Goal: Information Seeking & Learning: Understand process/instructions

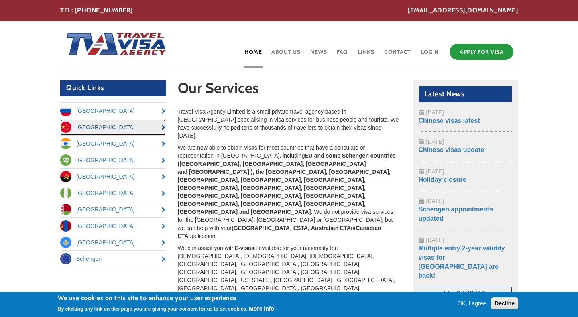
click at [134, 129] on link "[GEOGRAPHIC_DATA]" at bounding box center [113, 127] width 106 height 16
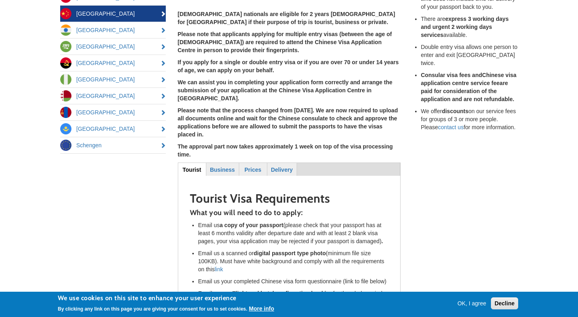
scroll to position [176, 0]
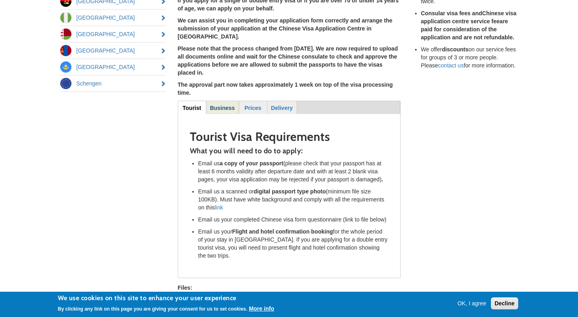
click at [216, 105] on strong "Business" at bounding box center [222, 108] width 25 height 6
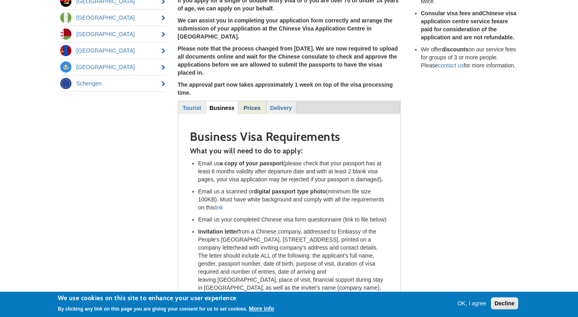
click at [253, 105] on strong "Prices" at bounding box center [252, 108] width 17 height 6
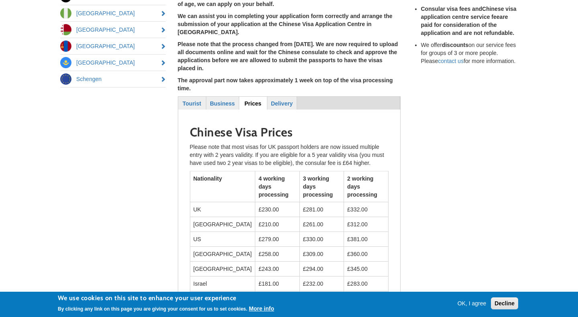
scroll to position [181, 0]
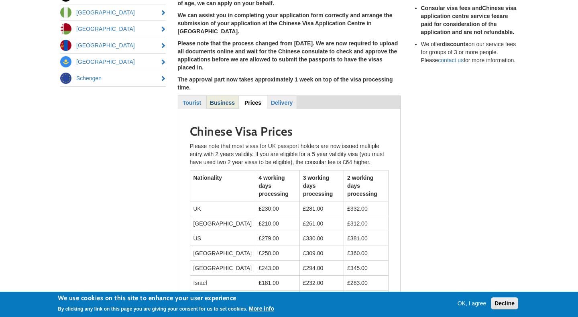
click at [219, 100] on strong "Business" at bounding box center [222, 103] width 25 height 6
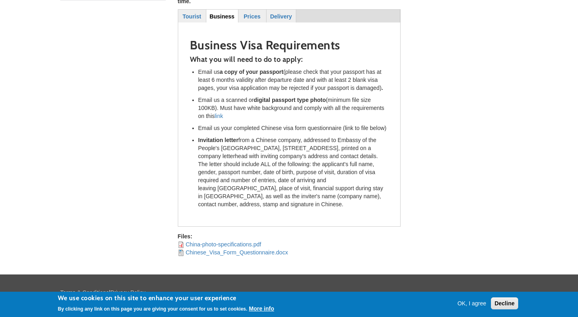
scroll to position [278, 0]
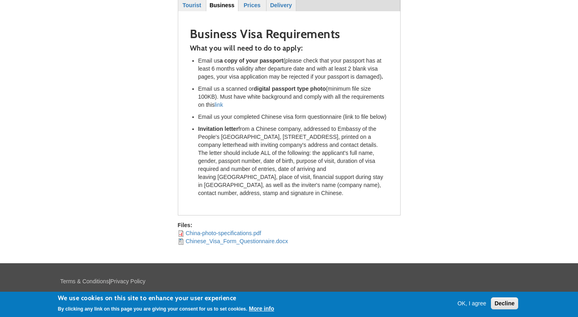
click at [476, 304] on button "OK, I agree" at bounding box center [472, 304] width 35 height 8
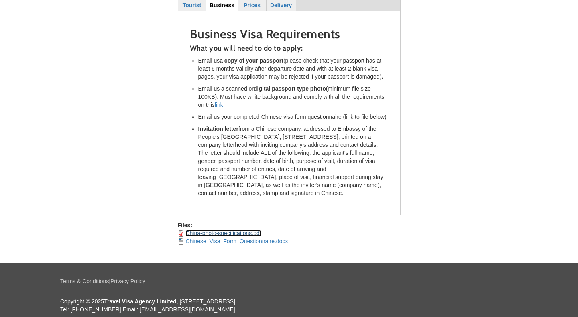
click at [228, 230] on link "China-photo-specifications.pdf" at bounding box center [224, 233] width 76 height 6
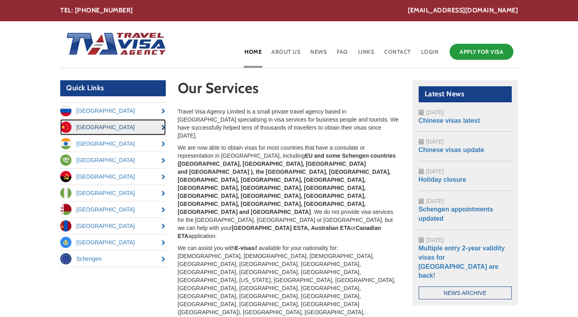
click at [129, 127] on link "[GEOGRAPHIC_DATA]" at bounding box center [113, 127] width 106 height 16
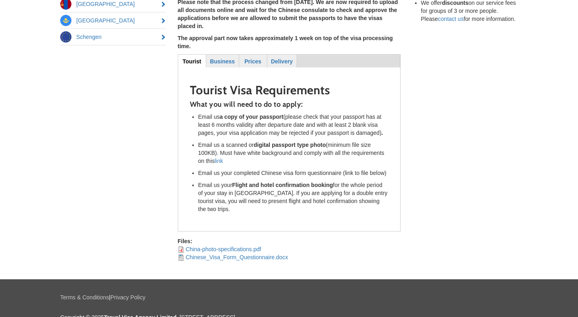
scroll to position [223, 0]
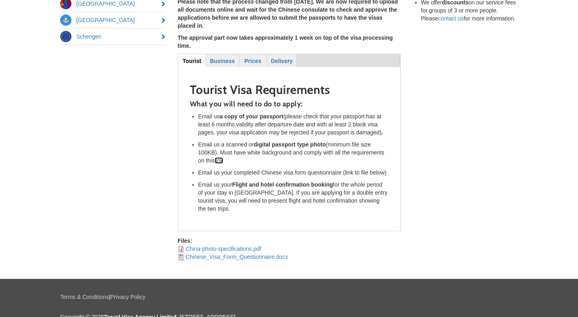
click at [220, 157] on link "link" at bounding box center [219, 160] width 8 height 6
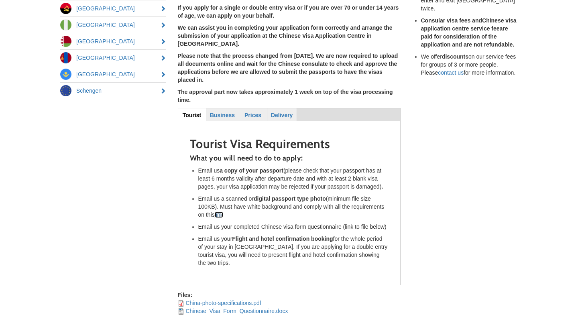
scroll to position [154, 0]
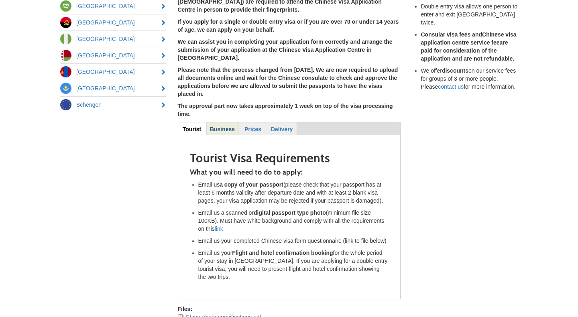
click at [219, 126] on strong "Business" at bounding box center [222, 129] width 25 height 6
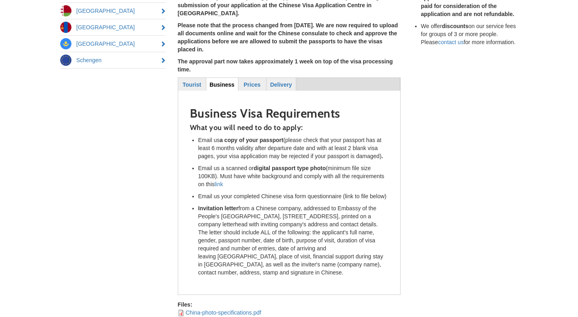
scroll to position [204, 0]
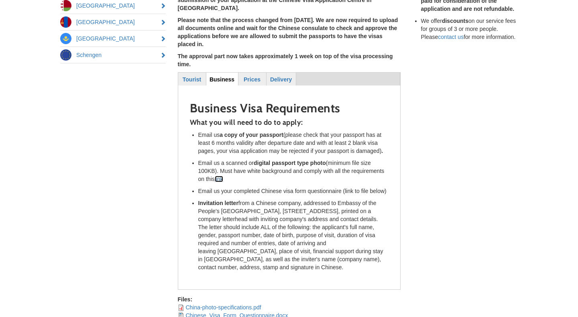
click at [222, 176] on link "link" at bounding box center [219, 179] width 8 height 6
click at [227, 312] on link "Chinese_Visa_Form_Questionnaire.docx" at bounding box center [237, 315] width 102 height 6
click at [468, 18] on strong "discounts" at bounding box center [455, 21] width 27 height 6
